Goal: Check status: Check status

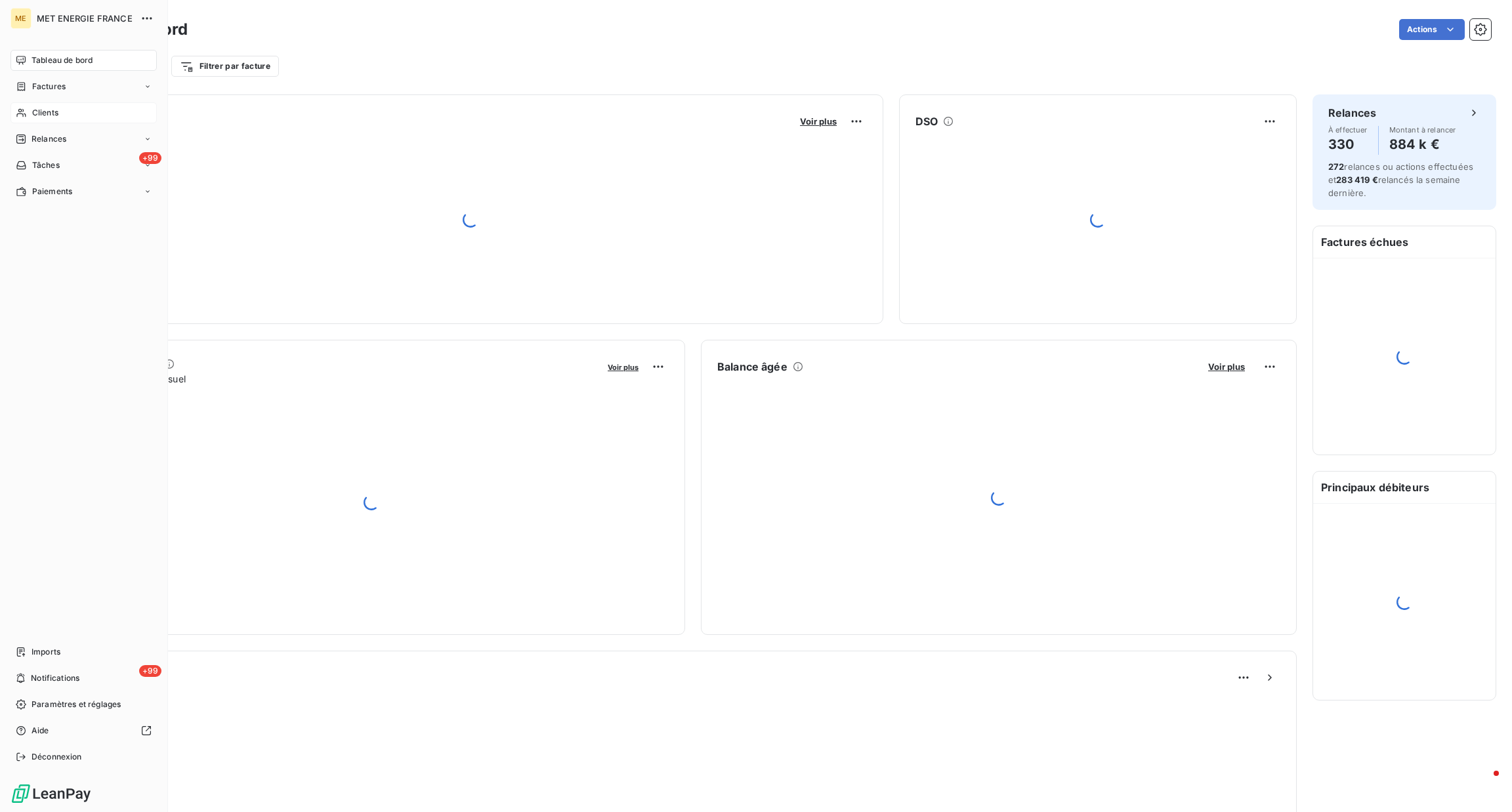
click at [38, 107] on span "Clients" at bounding box center [45, 113] width 26 height 12
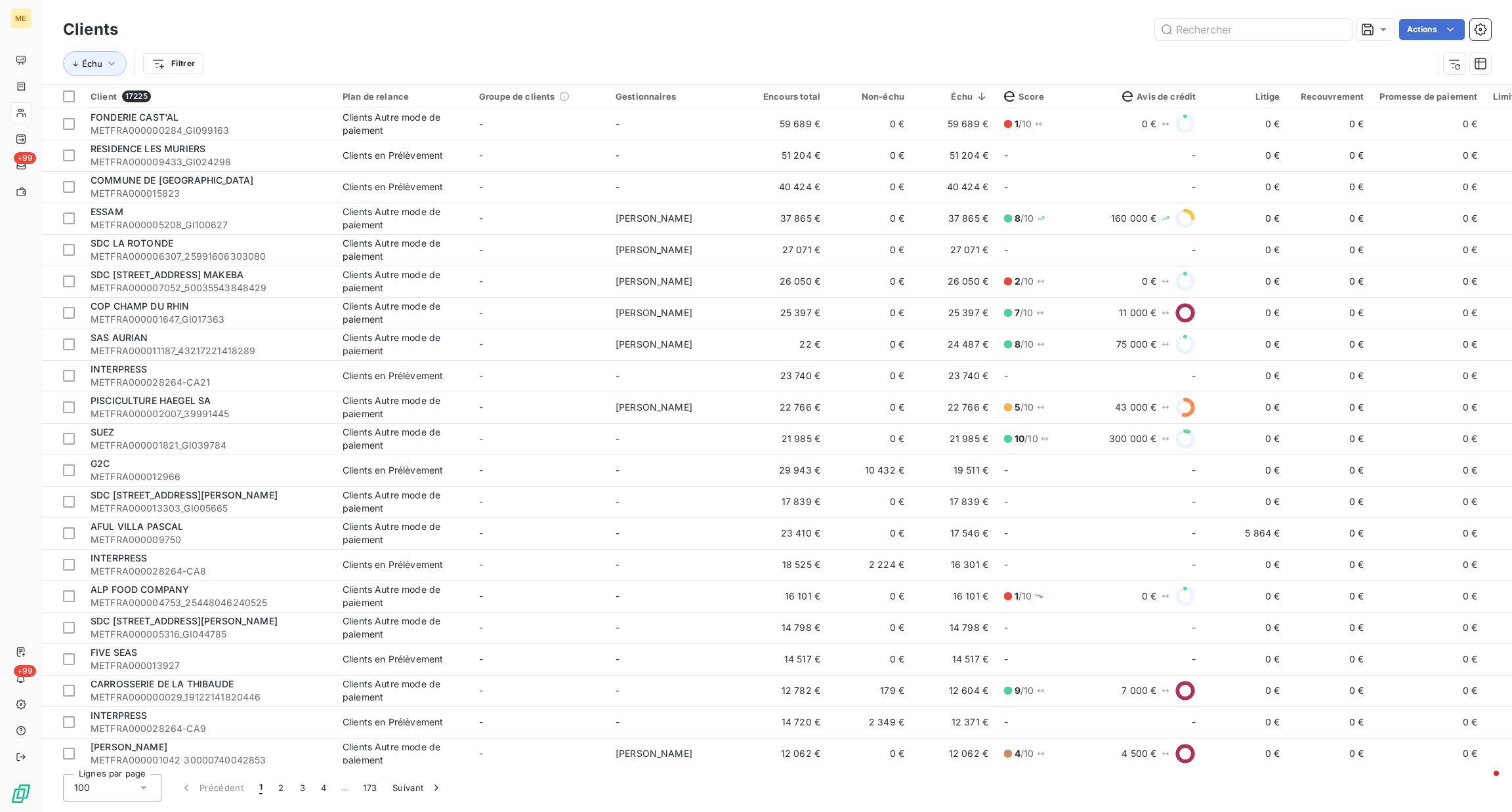
click at [541, 531] on td "-" at bounding box center [539, 533] width 136 height 31
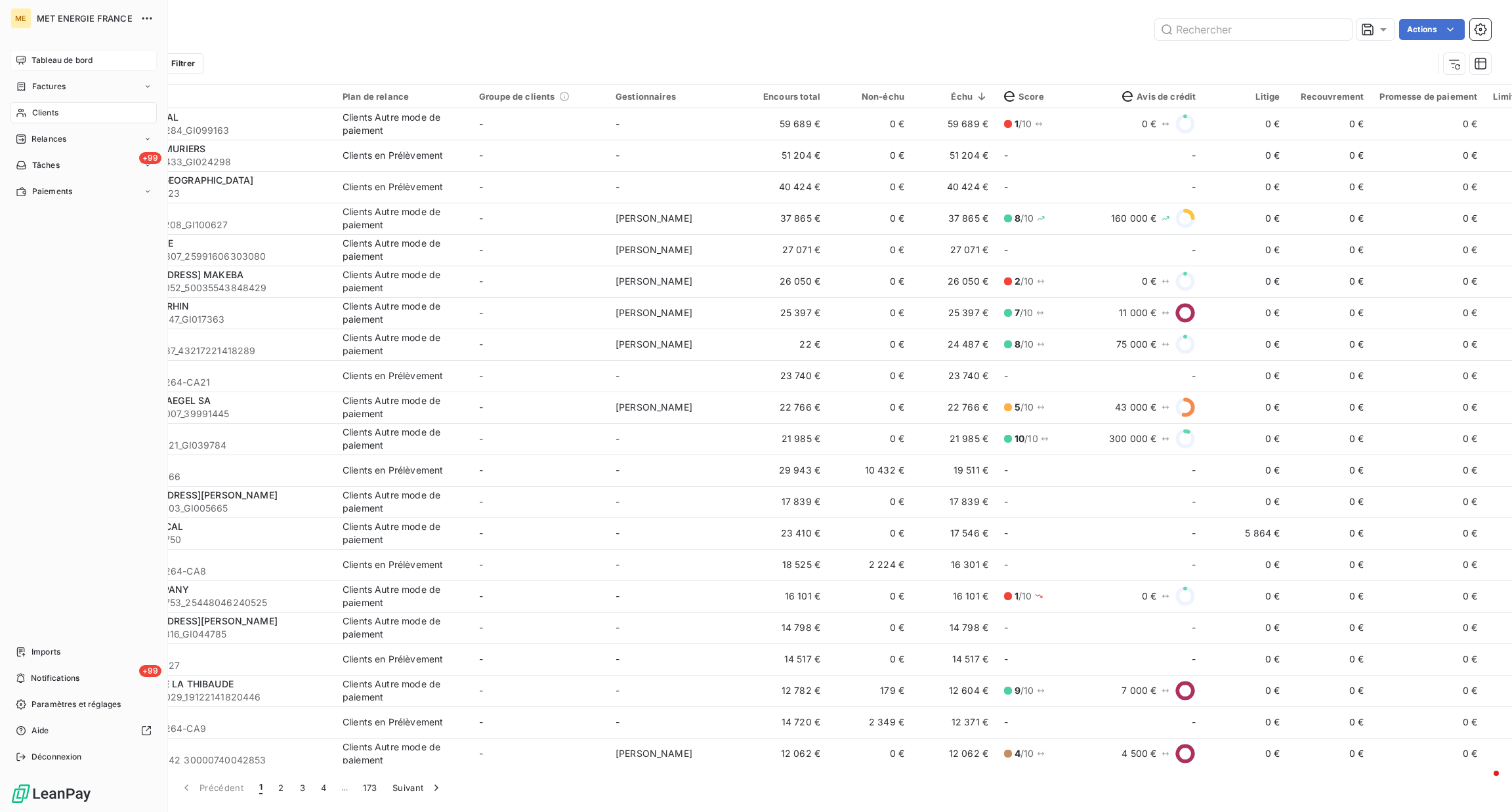
click at [24, 60] on icon at bounding box center [21, 61] width 11 height 11
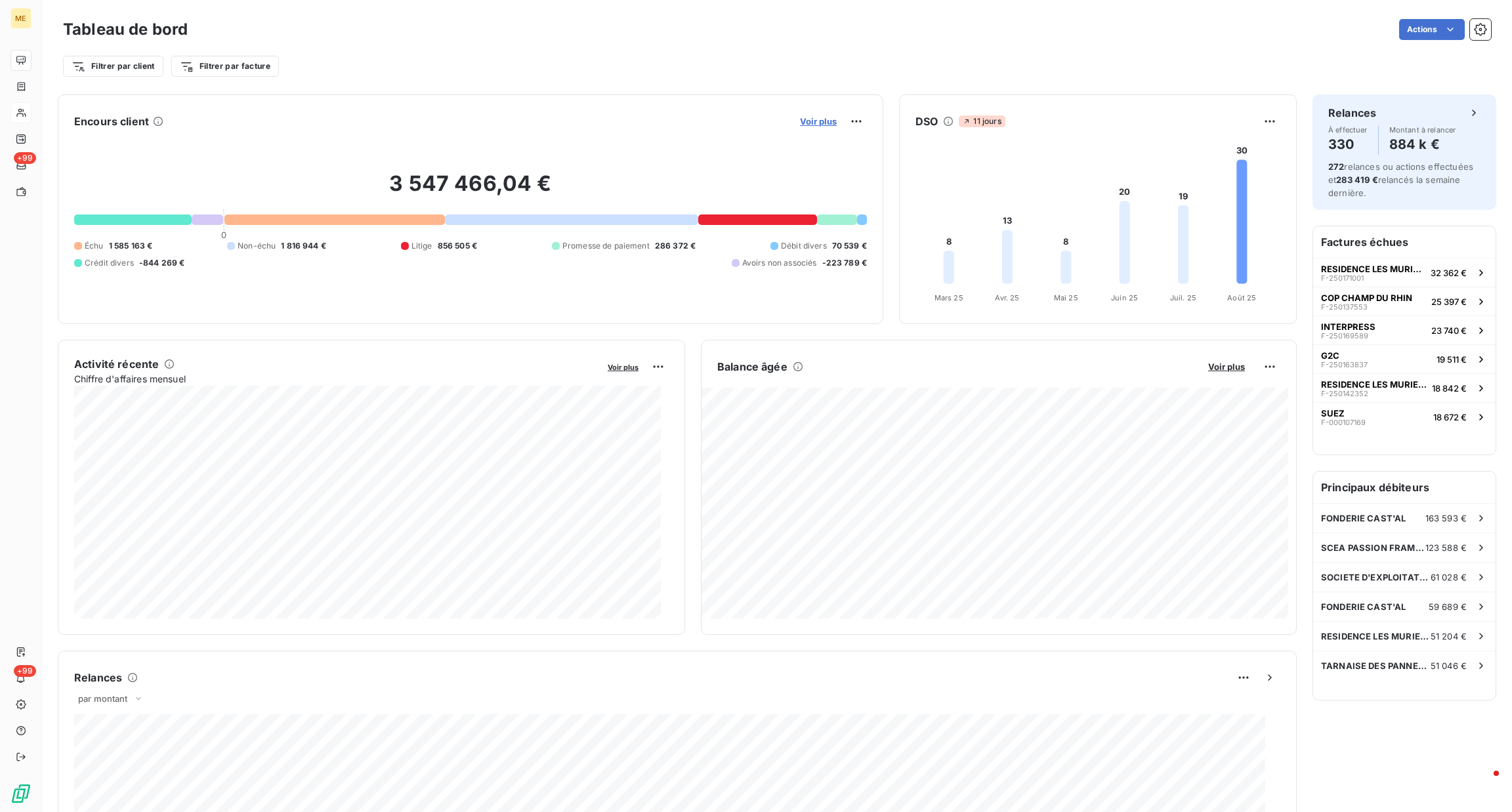
click at [805, 116] on span "Voir plus" at bounding box center [818, 121] width 37 height 11
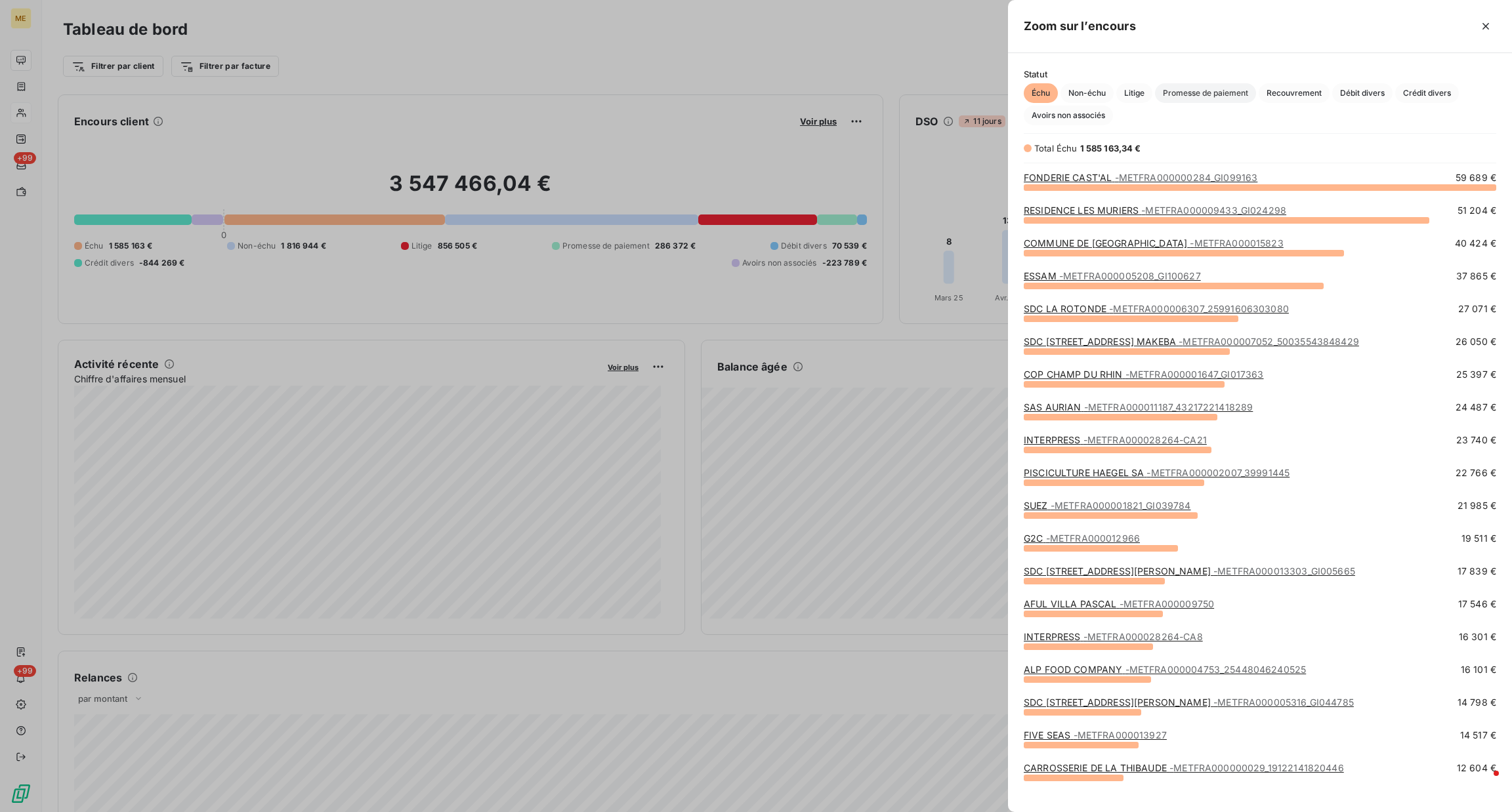
click at [1198, 91] on span "Promesse de paiement" at bounding box center [1206, 93] width 101 height 20
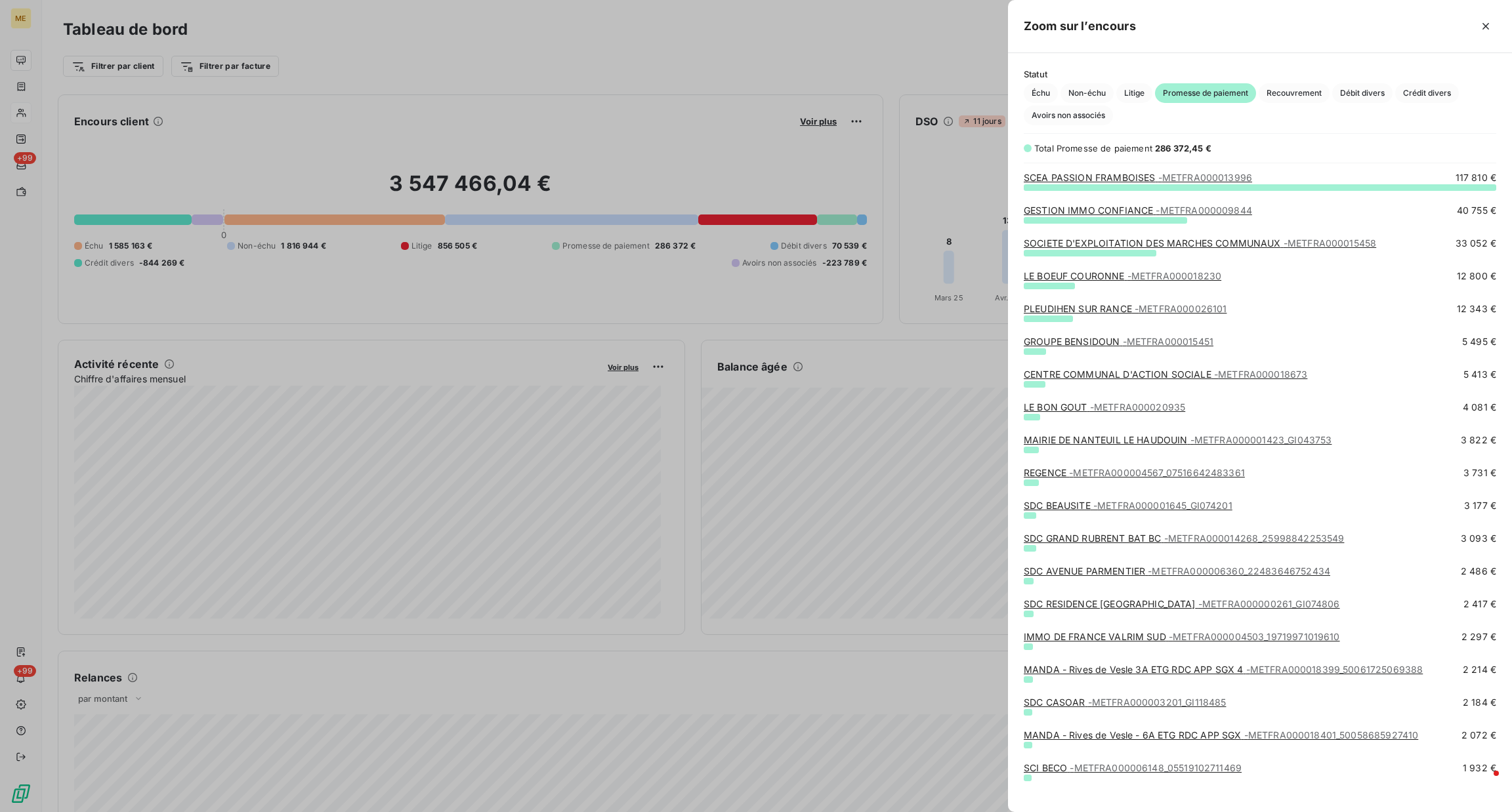
scroll to position [611, 489]
click at [1180, 346] on span "- METFRA000015451" at bounding box center [1168, 341] width 91 height 11
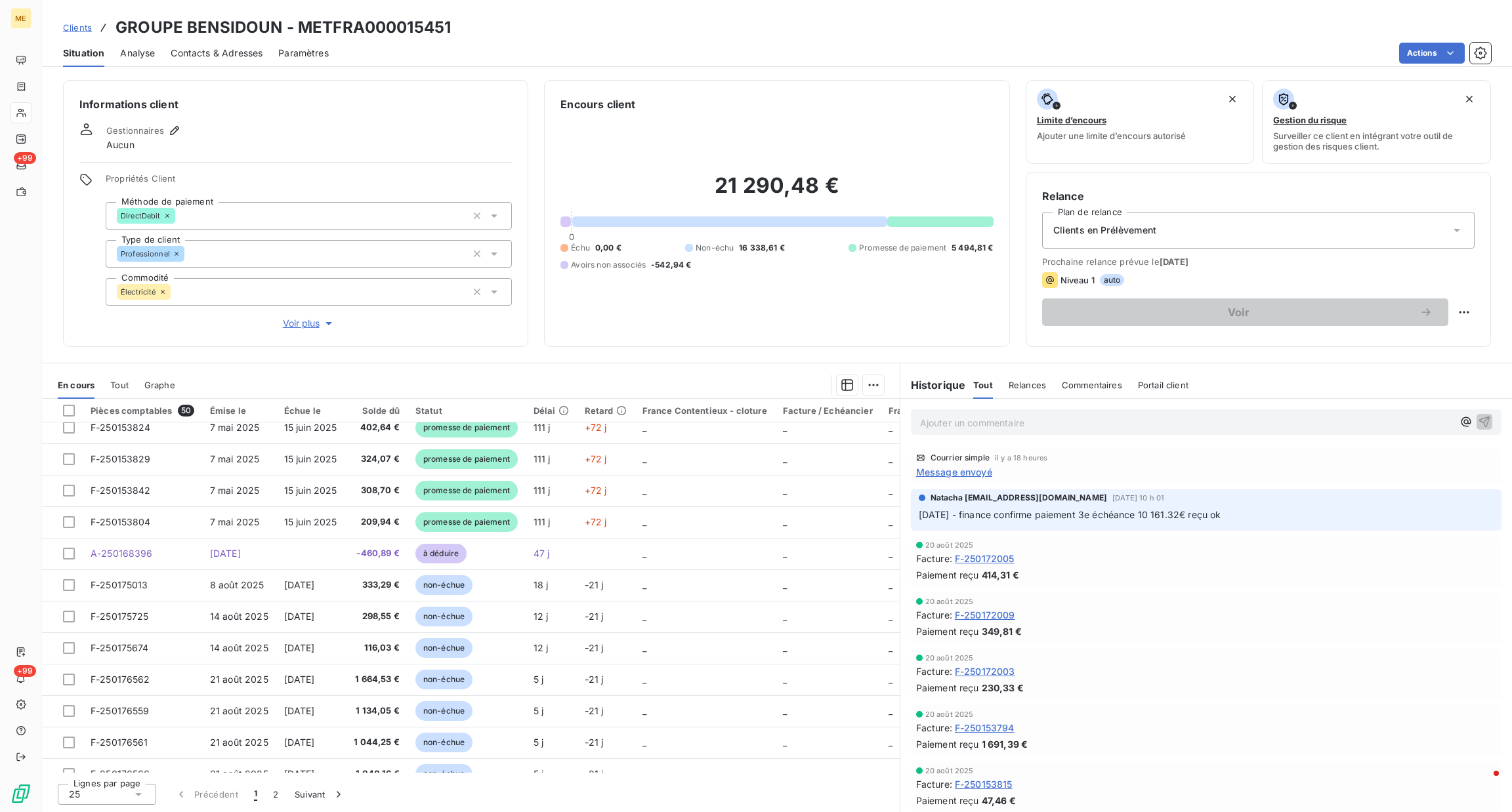
scroll to position [442, 0]
